Goal: Task Accomplishment & Management: Complete application form

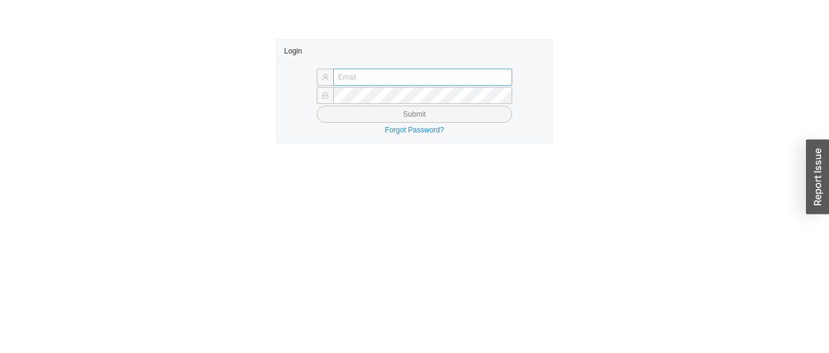
click at [474, 75] on input "text" at bounding box center [422, 77] width 179 height 17
type input "[EMAIL_ADDRESS][DOMAIN_NAME]"
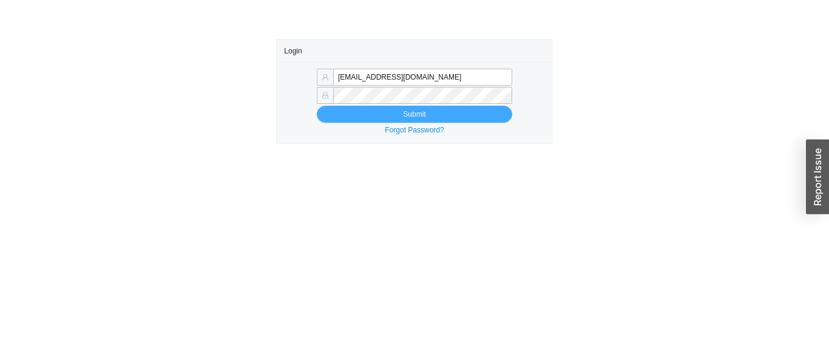
click at [467, 118] on button "Submit" at bounding box center [414, 114] width 195 height 17
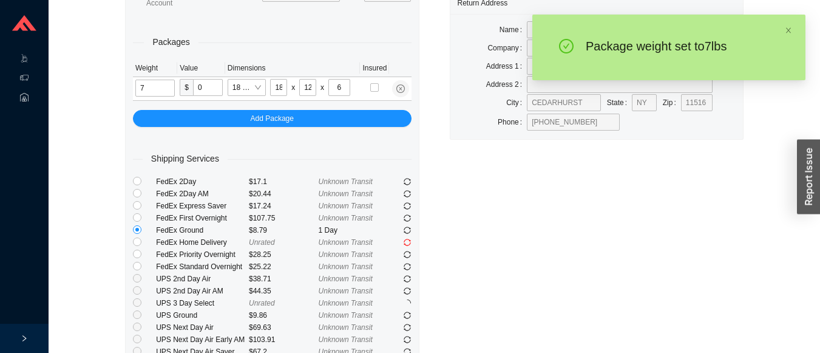
scroll to position [225, 0]
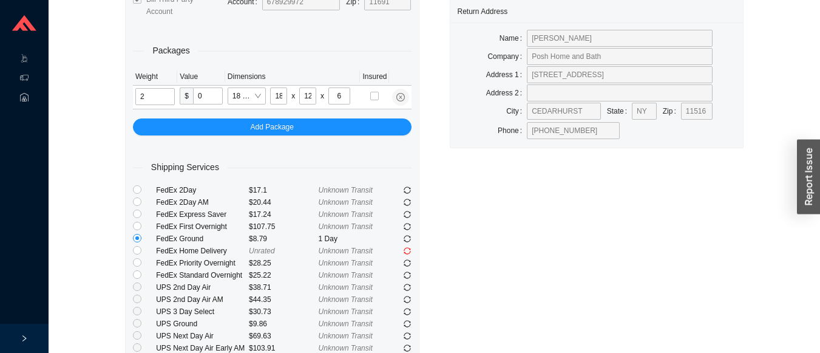
type input "7"
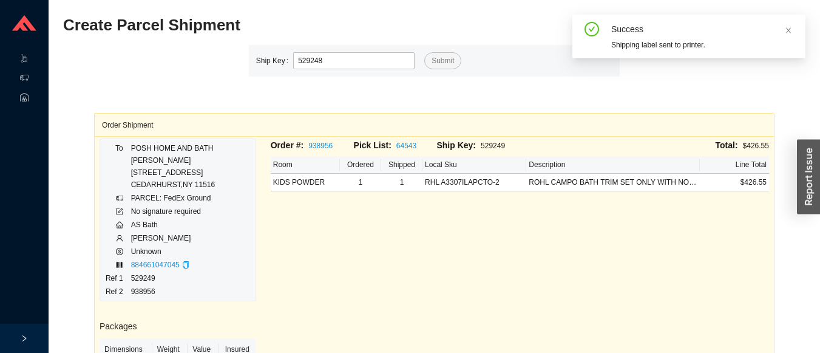
type input "529248"
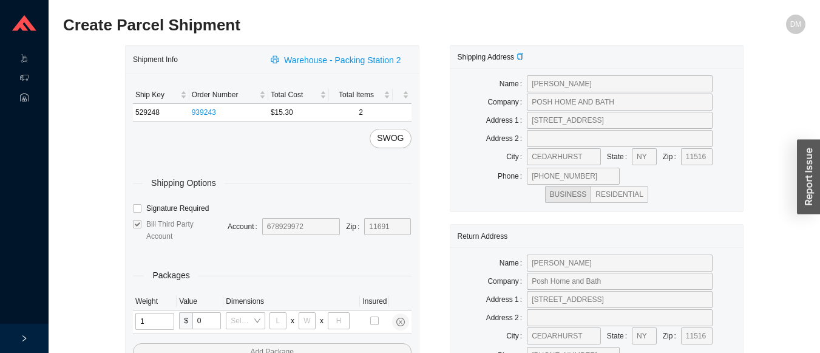
type input "11"
type input "14"
type input "7"
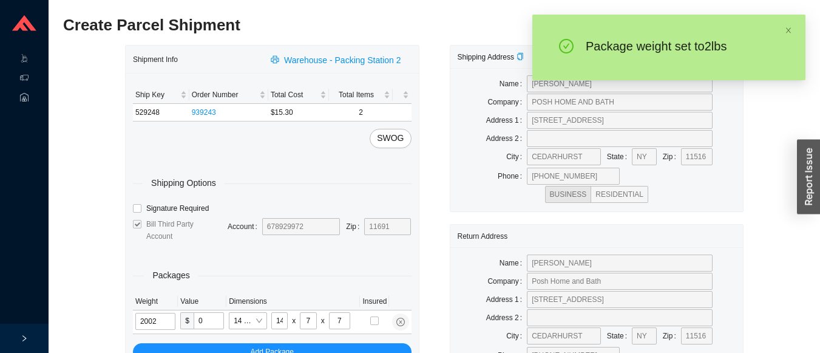
type input "2"
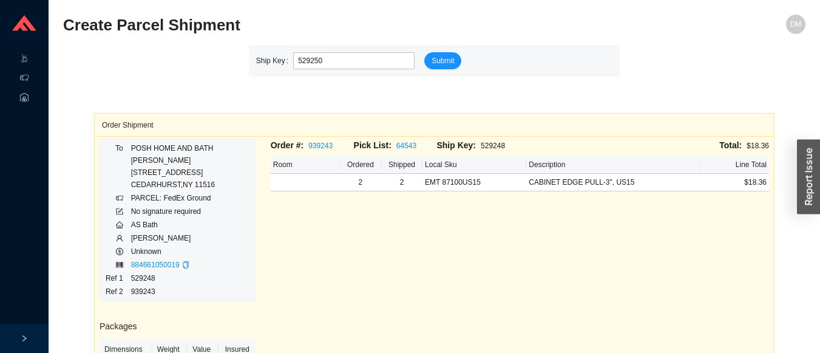
type input "529250"
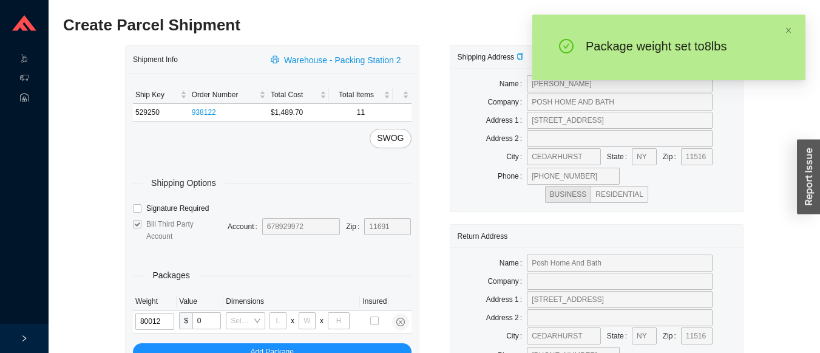
type input "8"
type input "18"
type input "12"
type input "6"
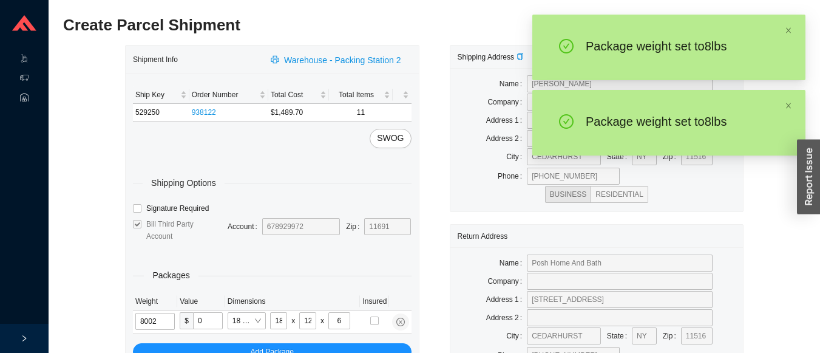
type input "8"
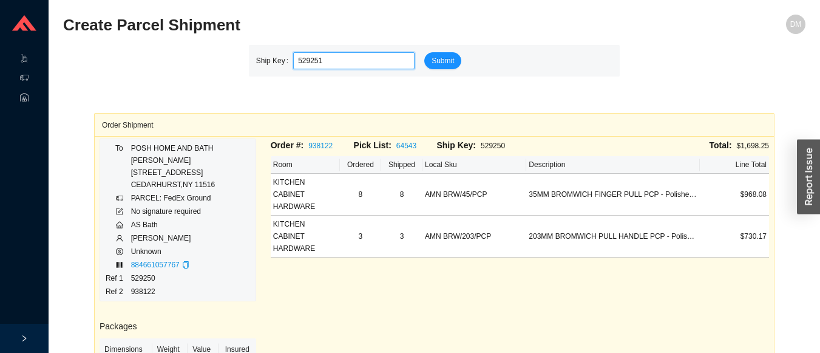
type input "529251"
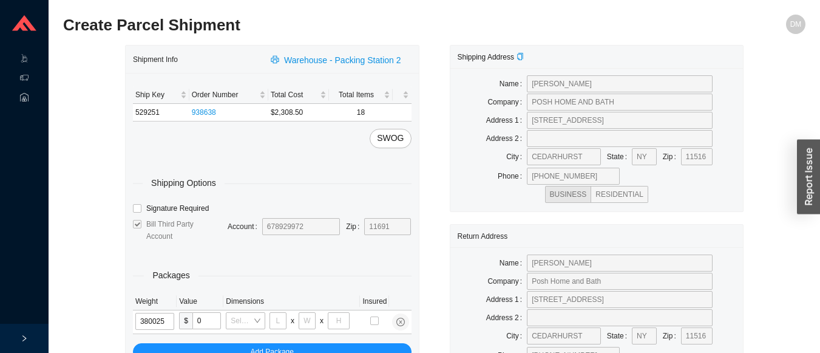
type input "38"
type input "28"
type input "16"
type input "7"
type input "33"
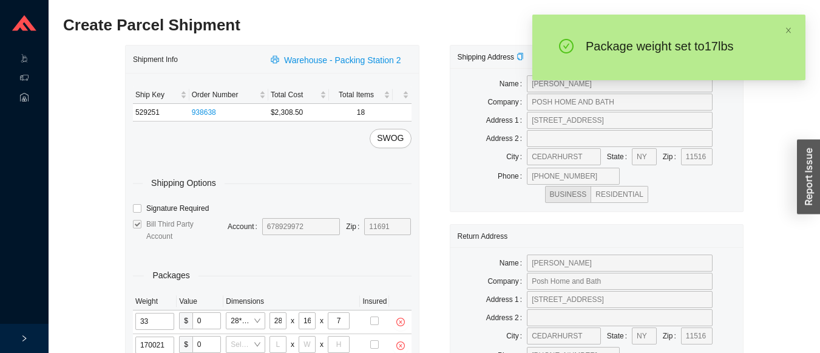
type input "17"
type input "18"
type input "12"
type input "17"
